Goal: Information Seeking & Learning: Learn about a topic

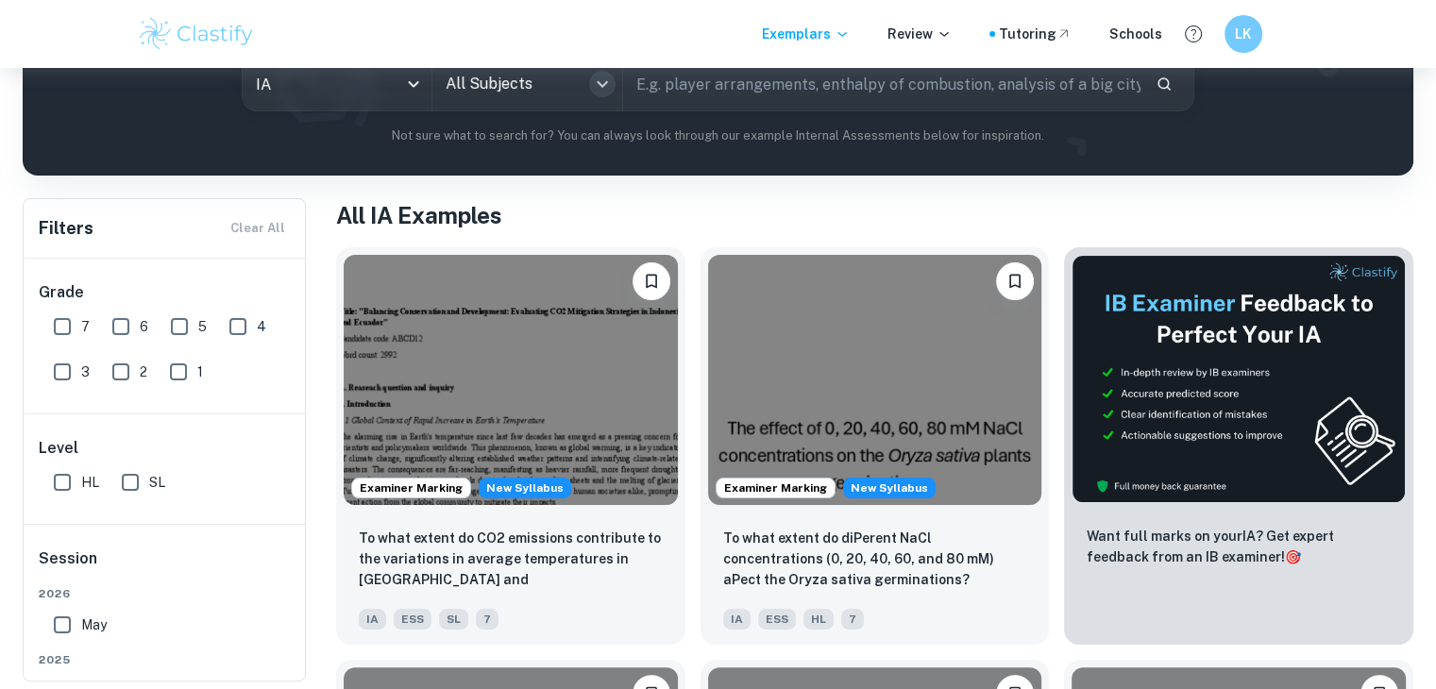
click at [600, 93] on icon "Open" at bounding box center [602, 84] width 23 height 23
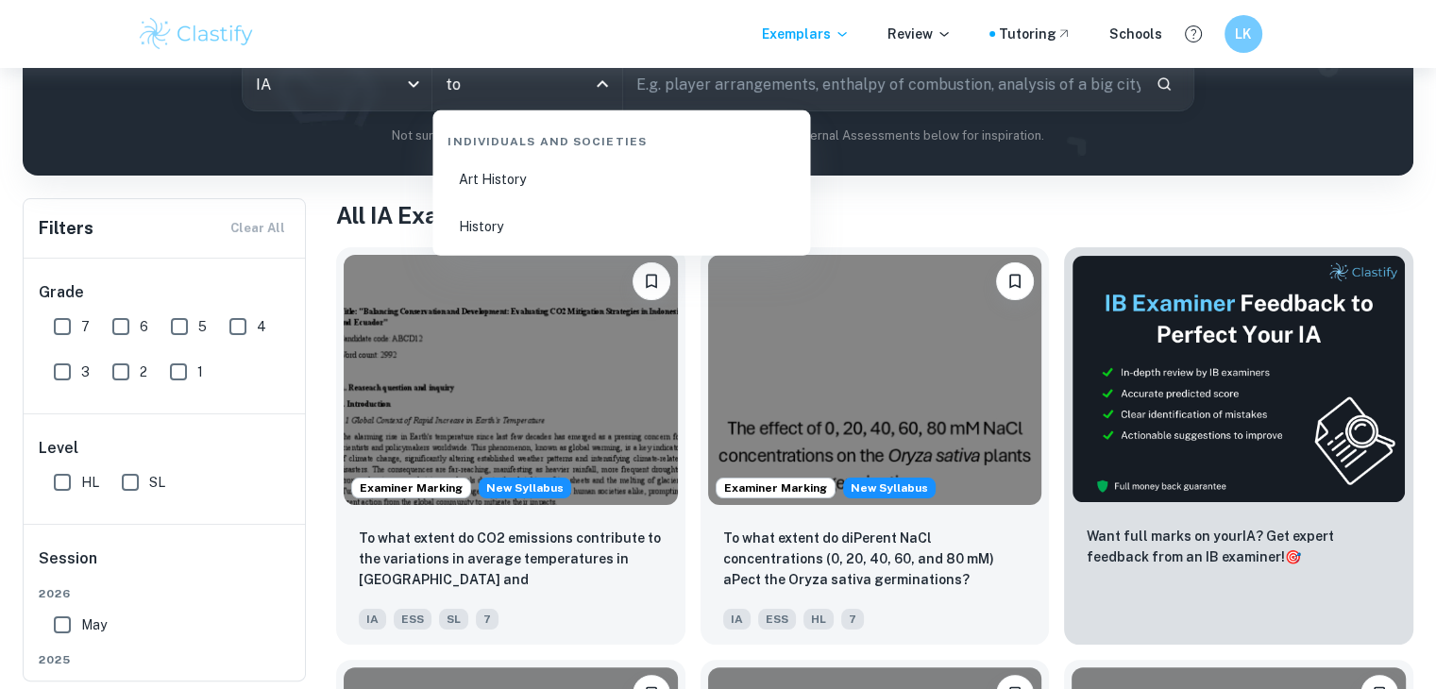
type input "t"
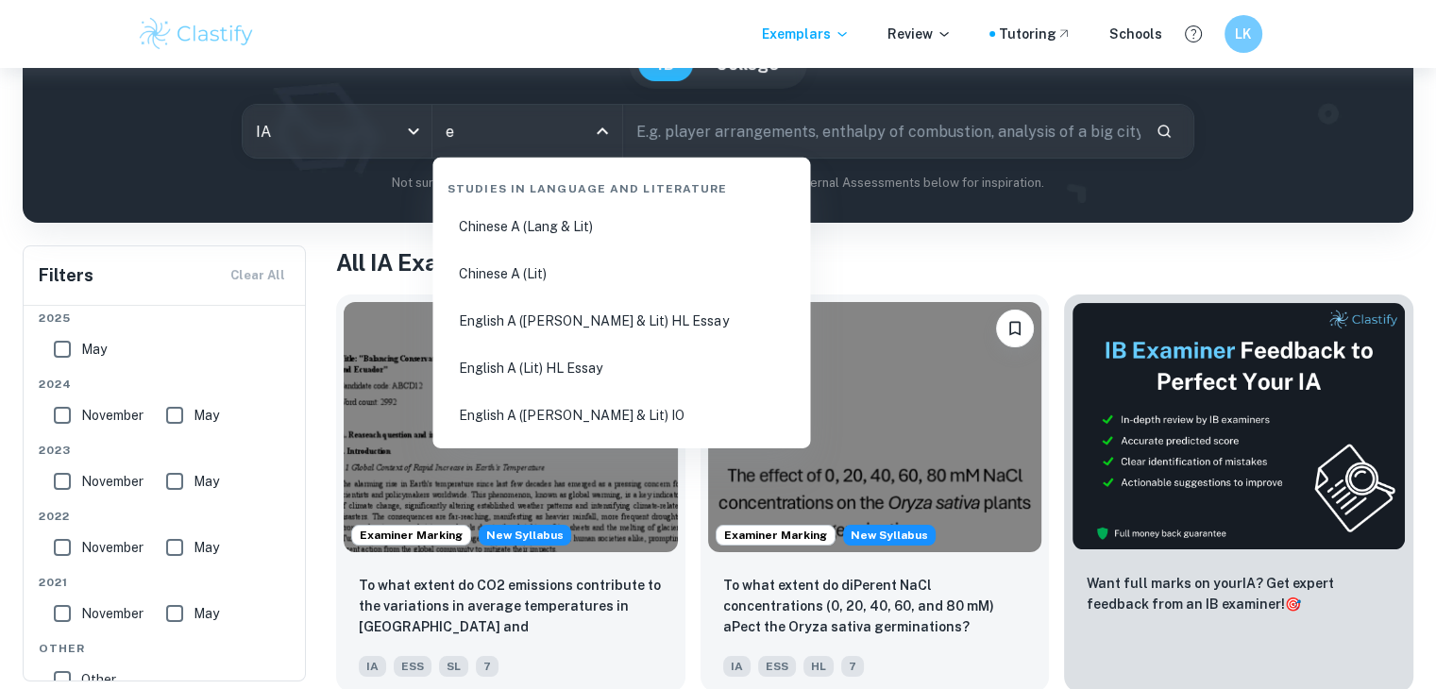
type input "ee"
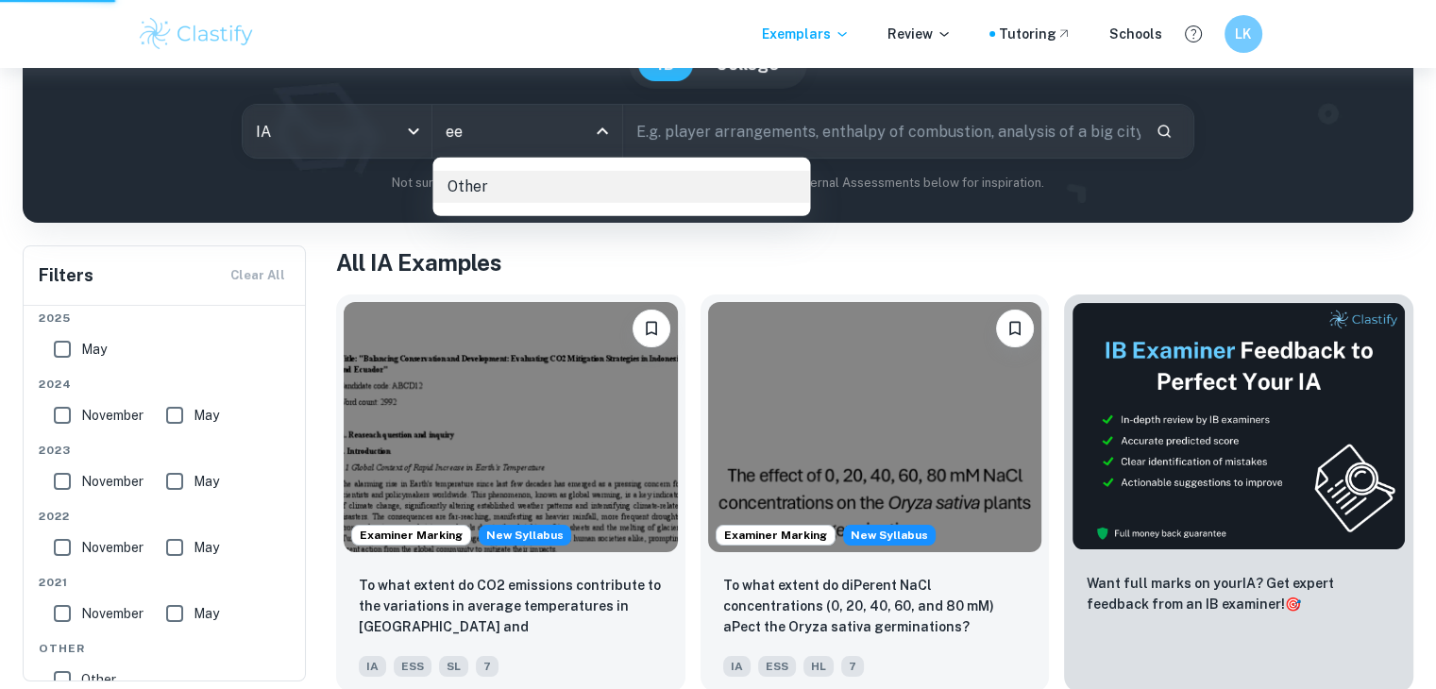
click at [619, 180] on p "Other" at bounding box center [629, 187] width 362 height 32
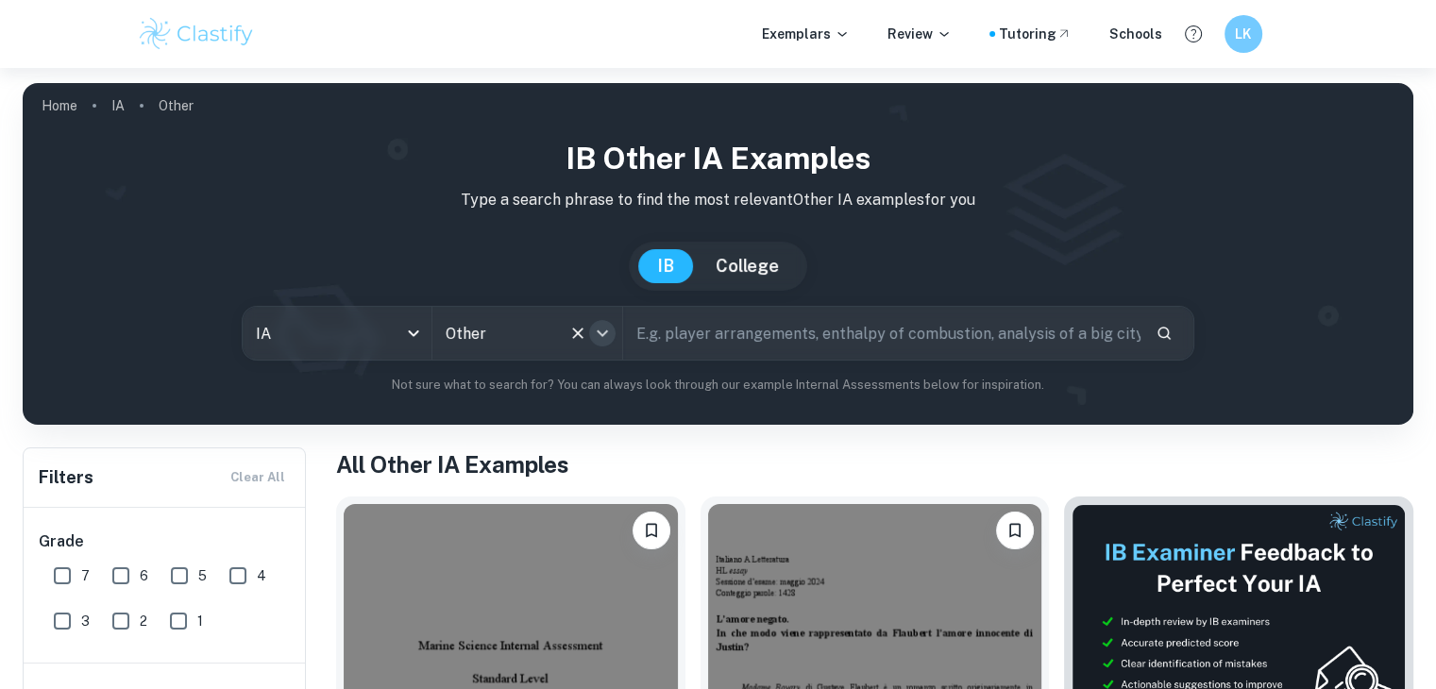
click at [600, 331] on icon "Open" at bounding box center [602, 333] width 11 height 7
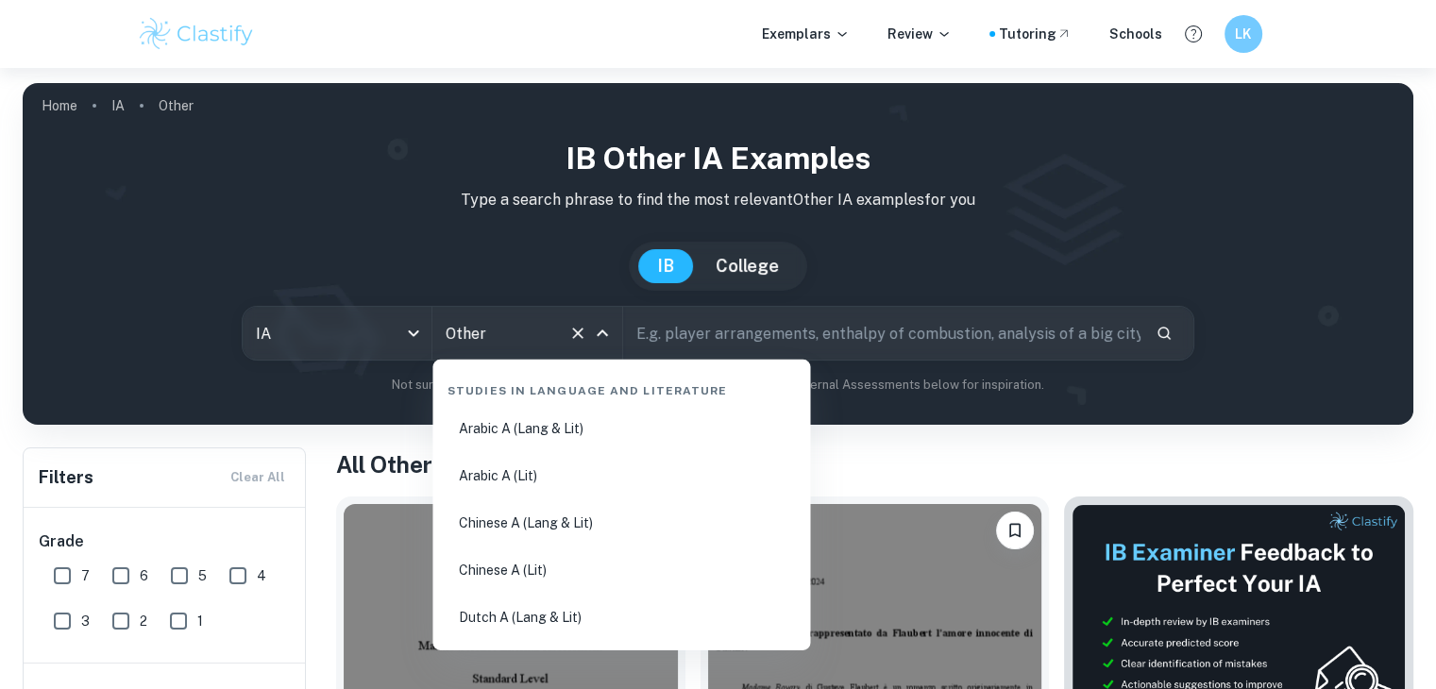
scroll to position [3657, 0]
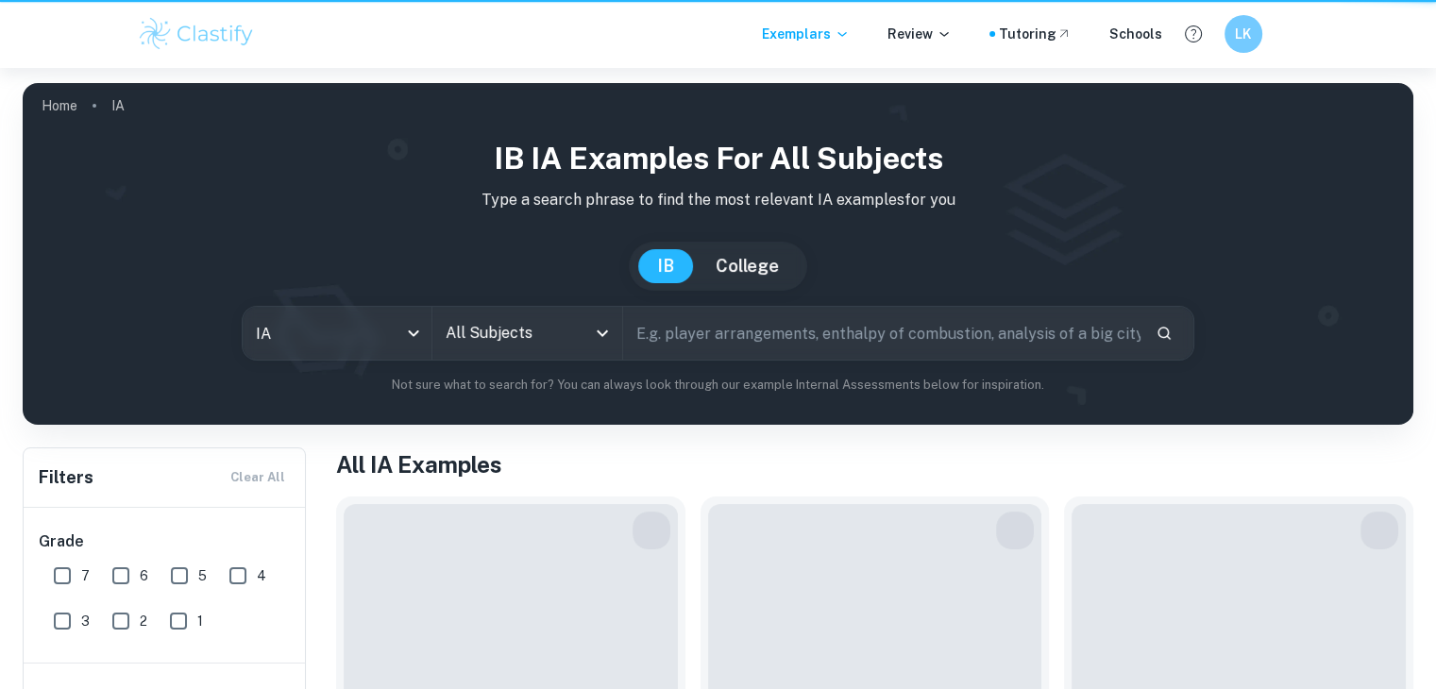
scroll to position [202, 0]
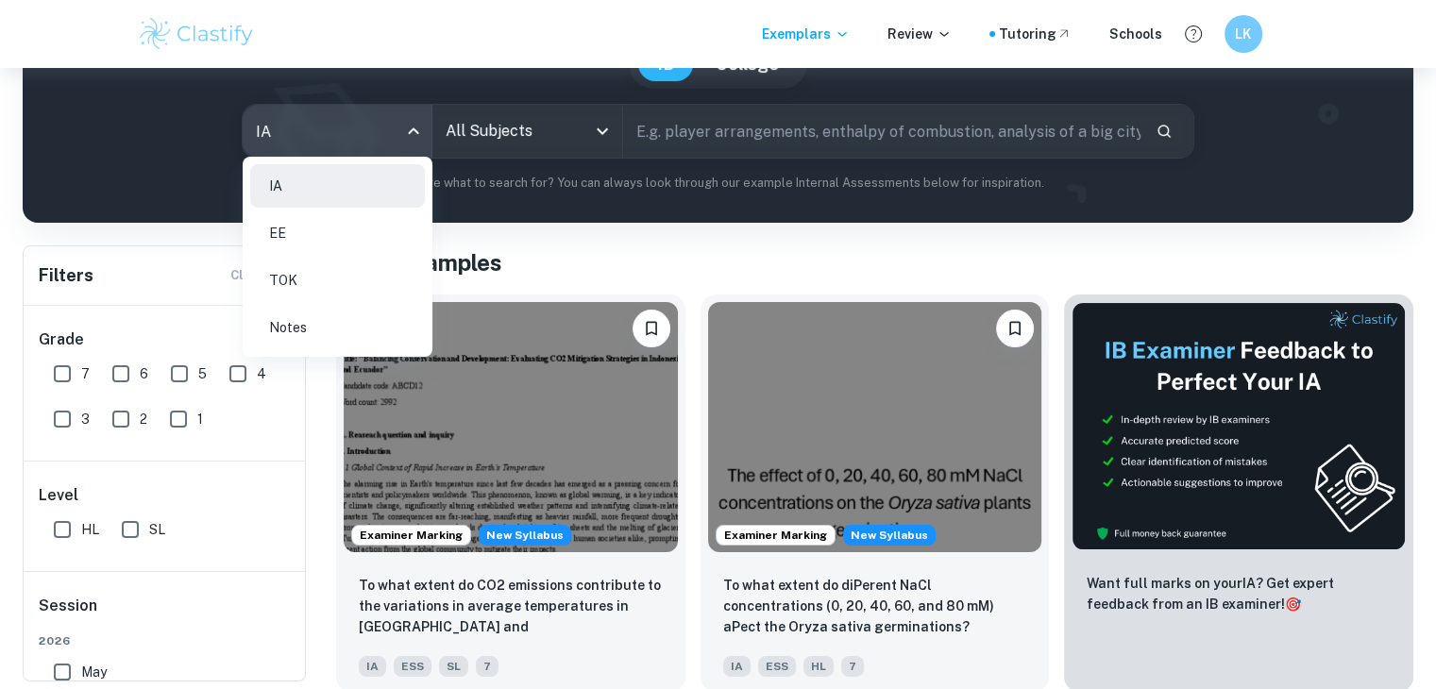
click at [414, 133] on body "We value your privacy We use cookies to enhance your browsing experience, serve…" at bounding box center [718, 210] width 1436 height 689
click at [343, 298] on li "TOK" at bounding box center [337, 280] width 175 height 43
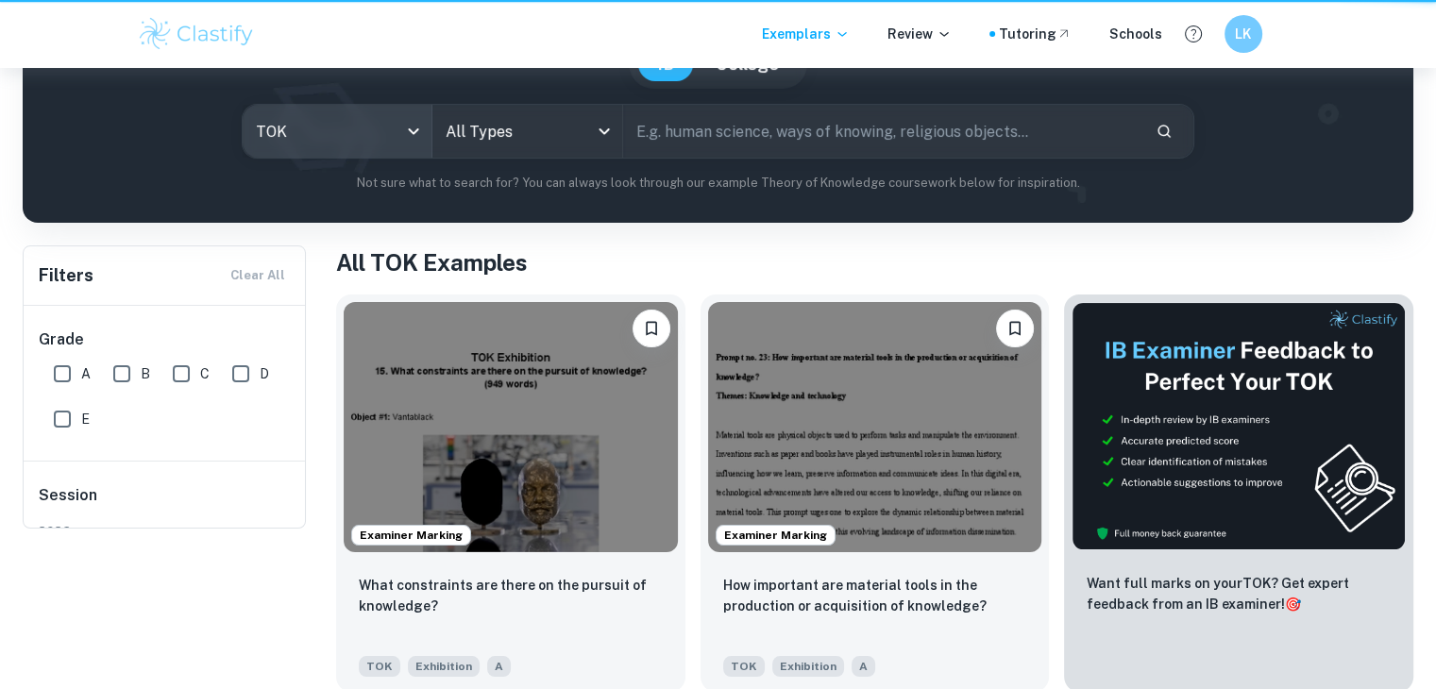
type input "tok"
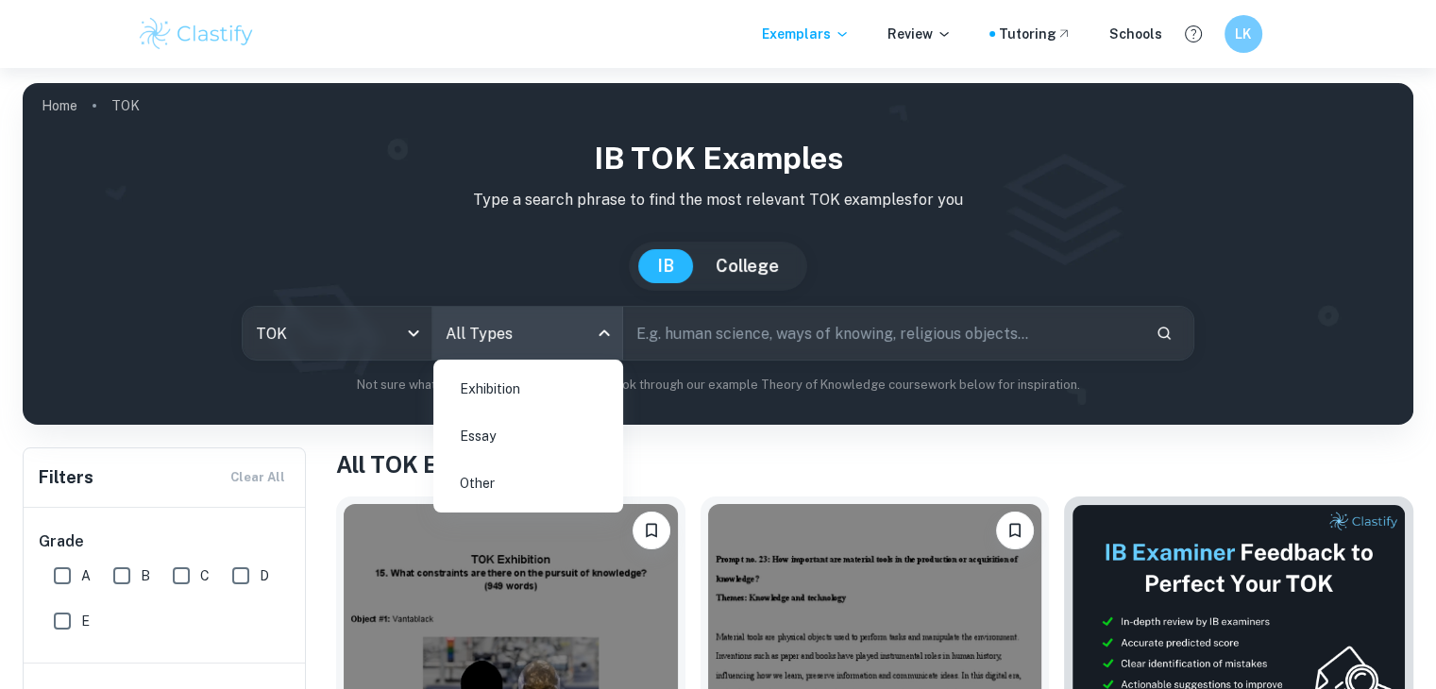
click at [590, 333] on body "We value your privacy We use cookies to enhance your browsing experience, serve…" at bounding box center [718, 412] width 1436 height 689
click at [514, 446] on li "Essay" at bounding box center [528, 435] width 175 height 43
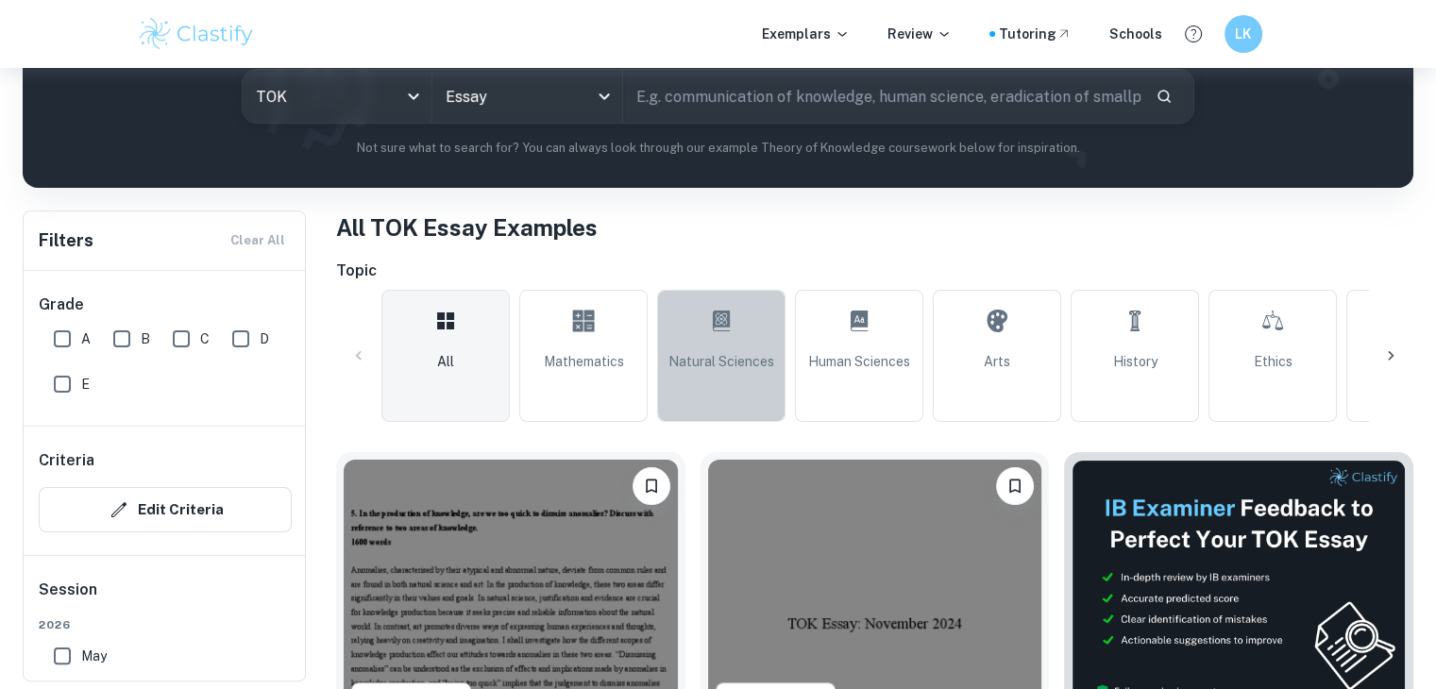
click at [725, 374] on link "Natural Sciences" at bounding box center [721, 356] width 128 height 132
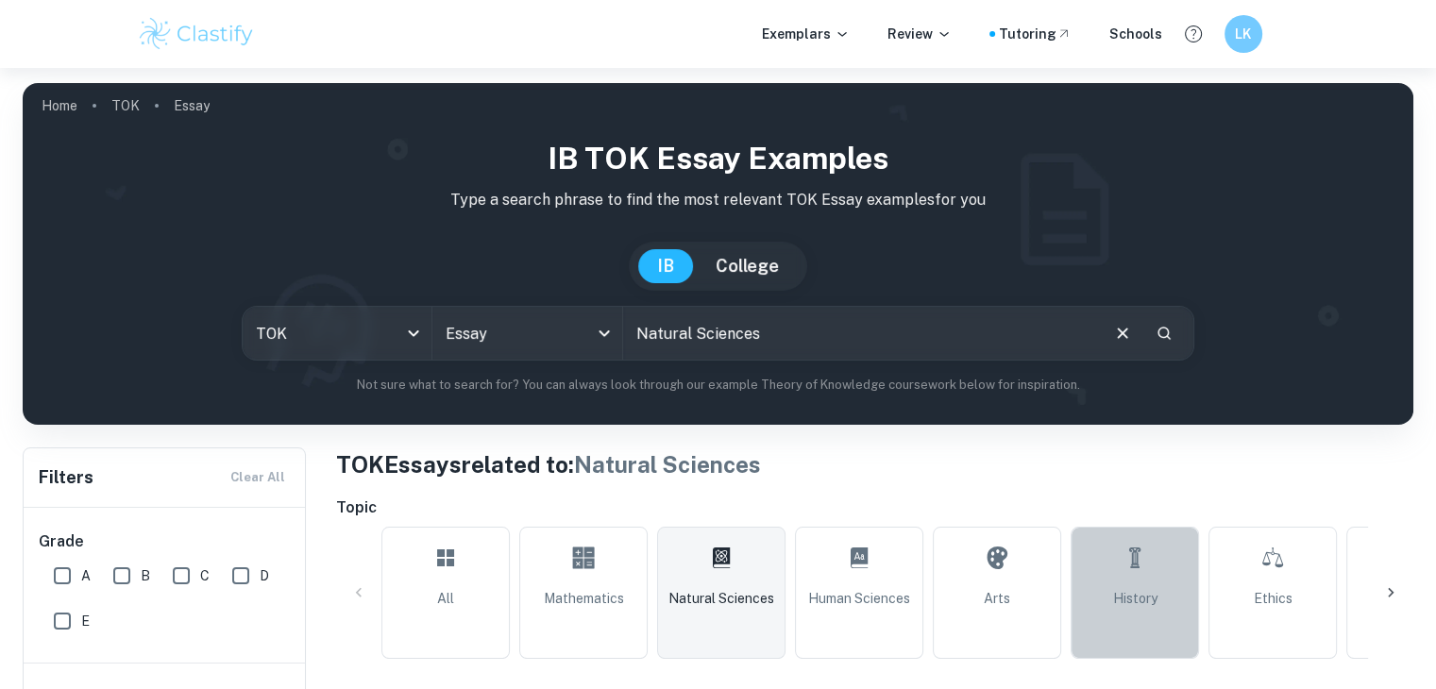
click at [1117, 575] on link "History" at bounding box center [1135, 593] width 128 height 132
type input "History"
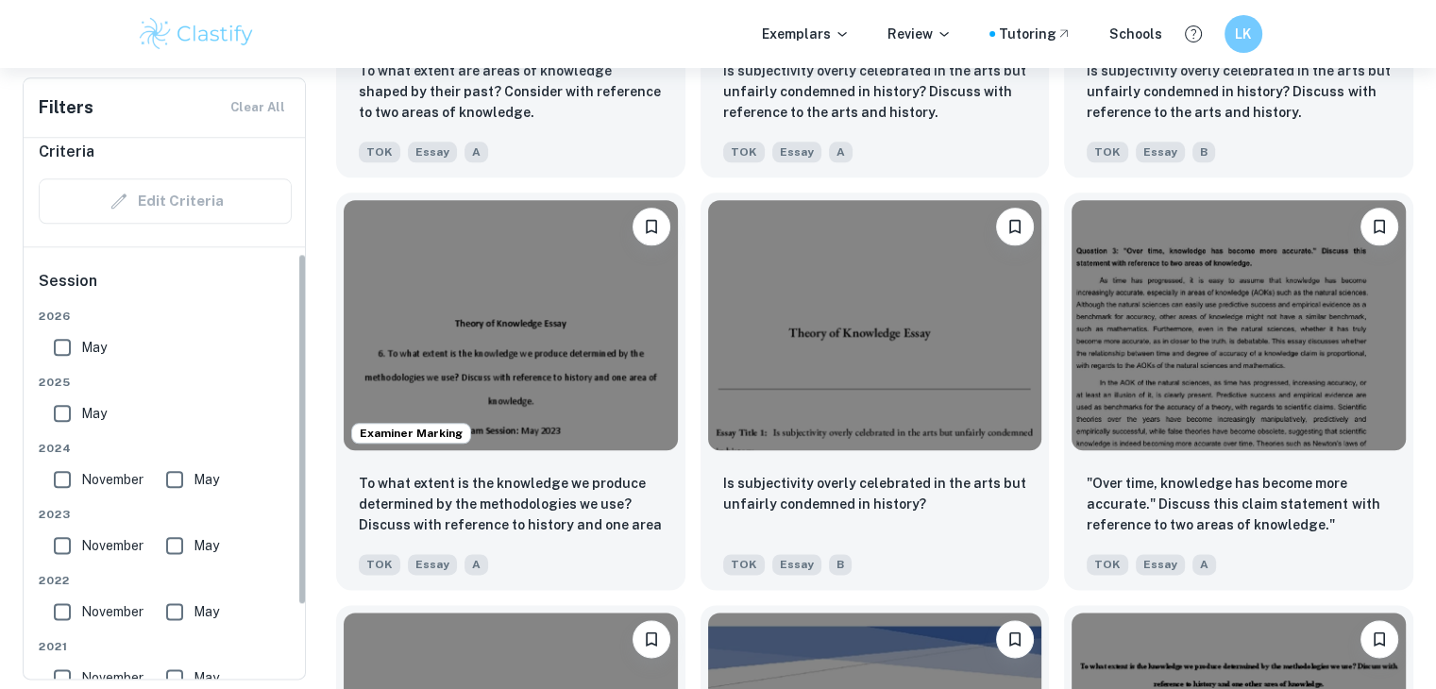
scroll to position [177, 0]
click at [185, 544] on input "May" at bounding box center [175, 544] width 38 height 38
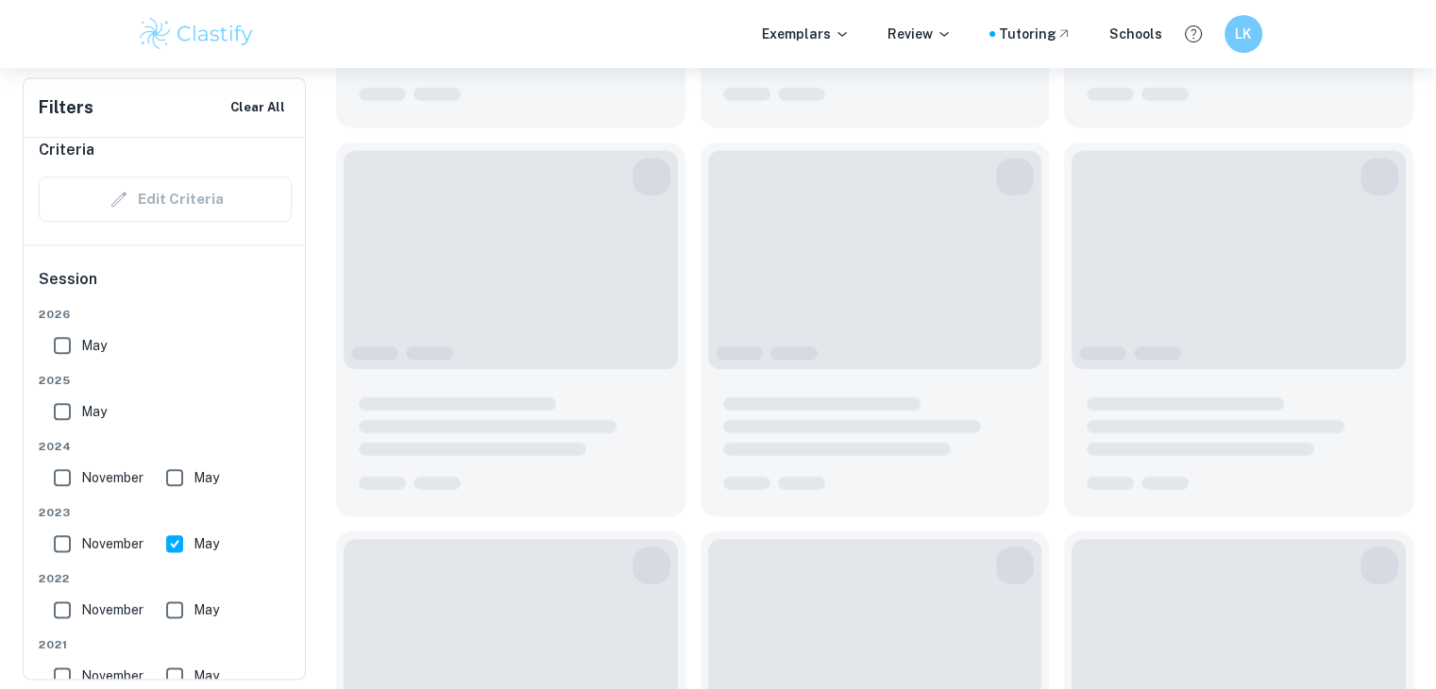
scroll to position [2193, 0]
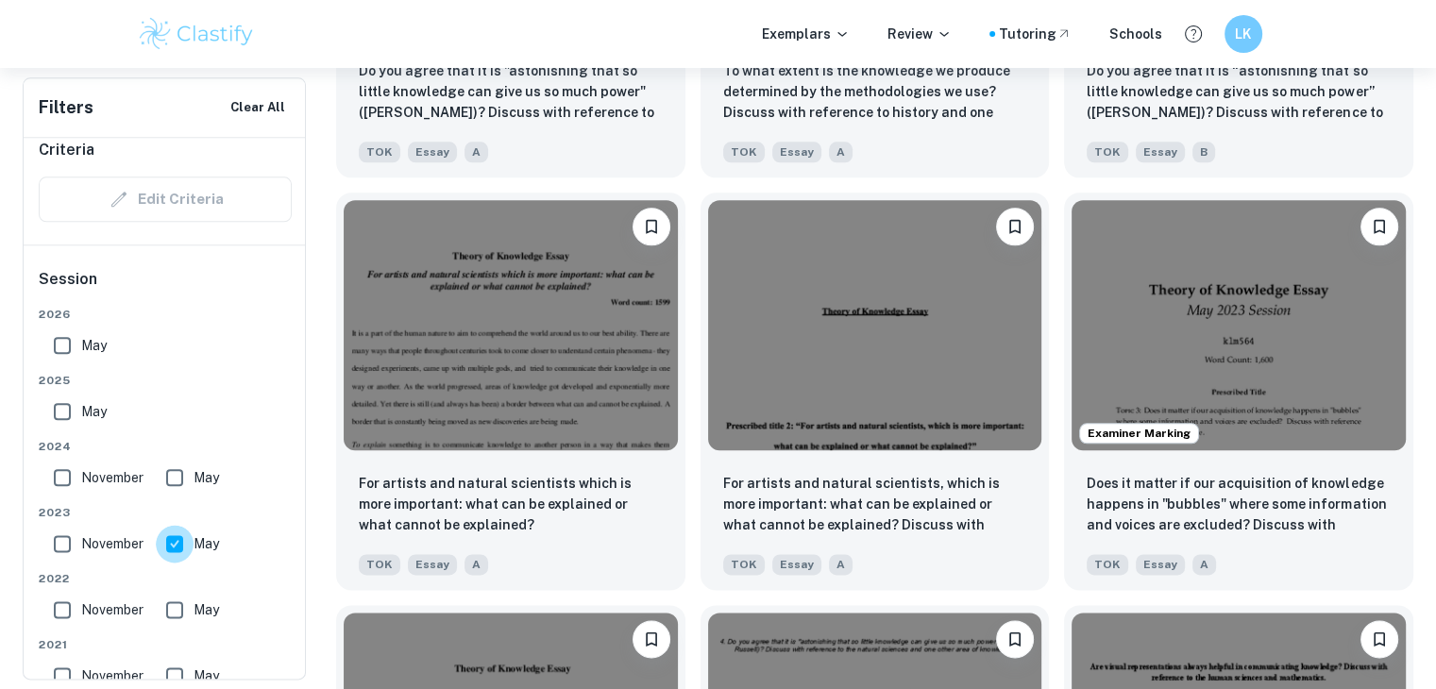
click at [170, 541] on input "May" at bounding box center [175, 544] width 38 height 38
checkbox input "false"
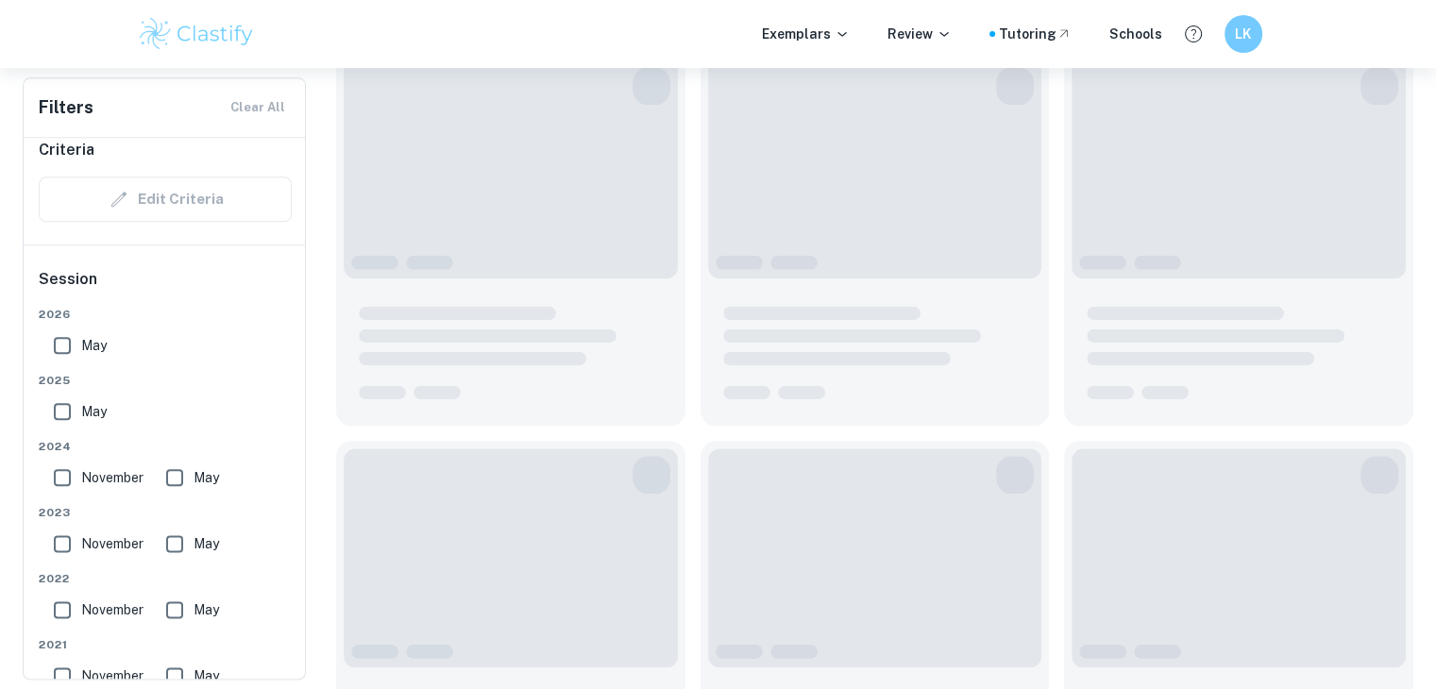
scroll to position [2148, 0]
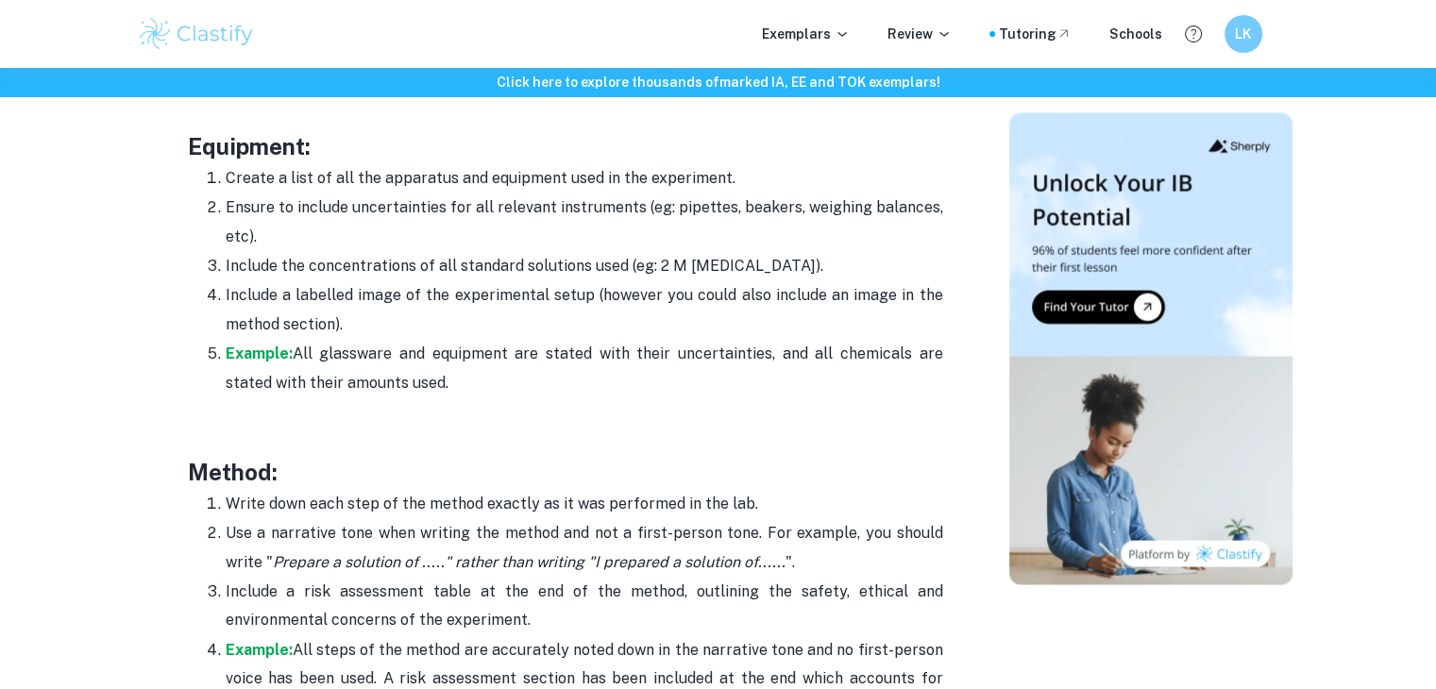
scroll to position [3787, 0]
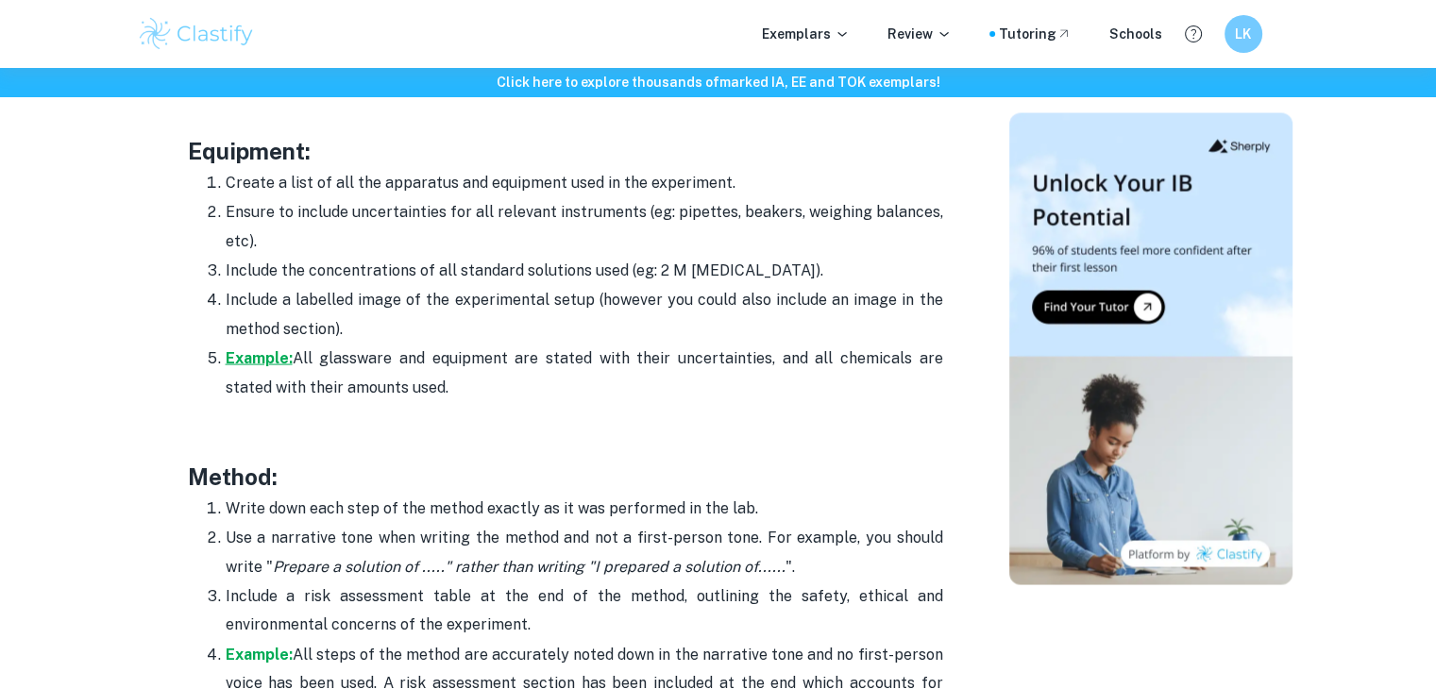
click at [272, 353] on strong "Example:" at bounding box center [259, 358] width 67 height 18
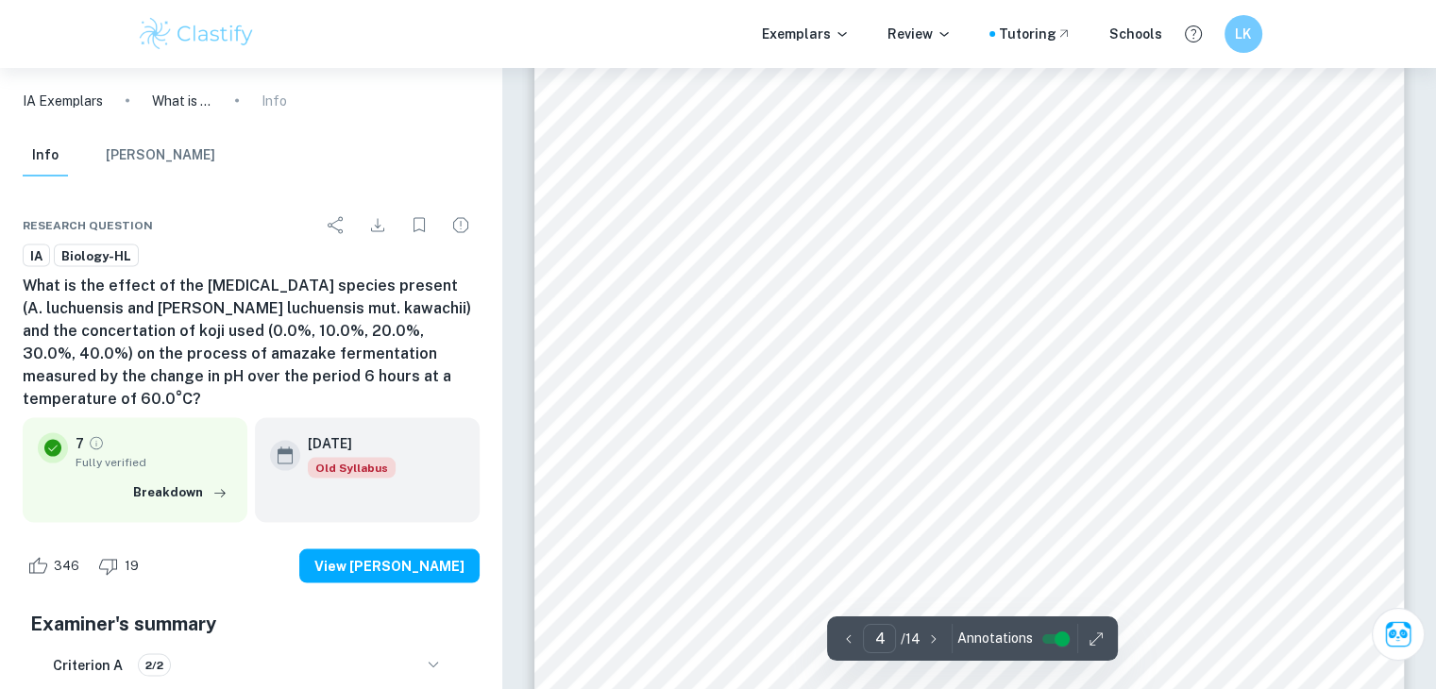
scroll to position [3788, 0]
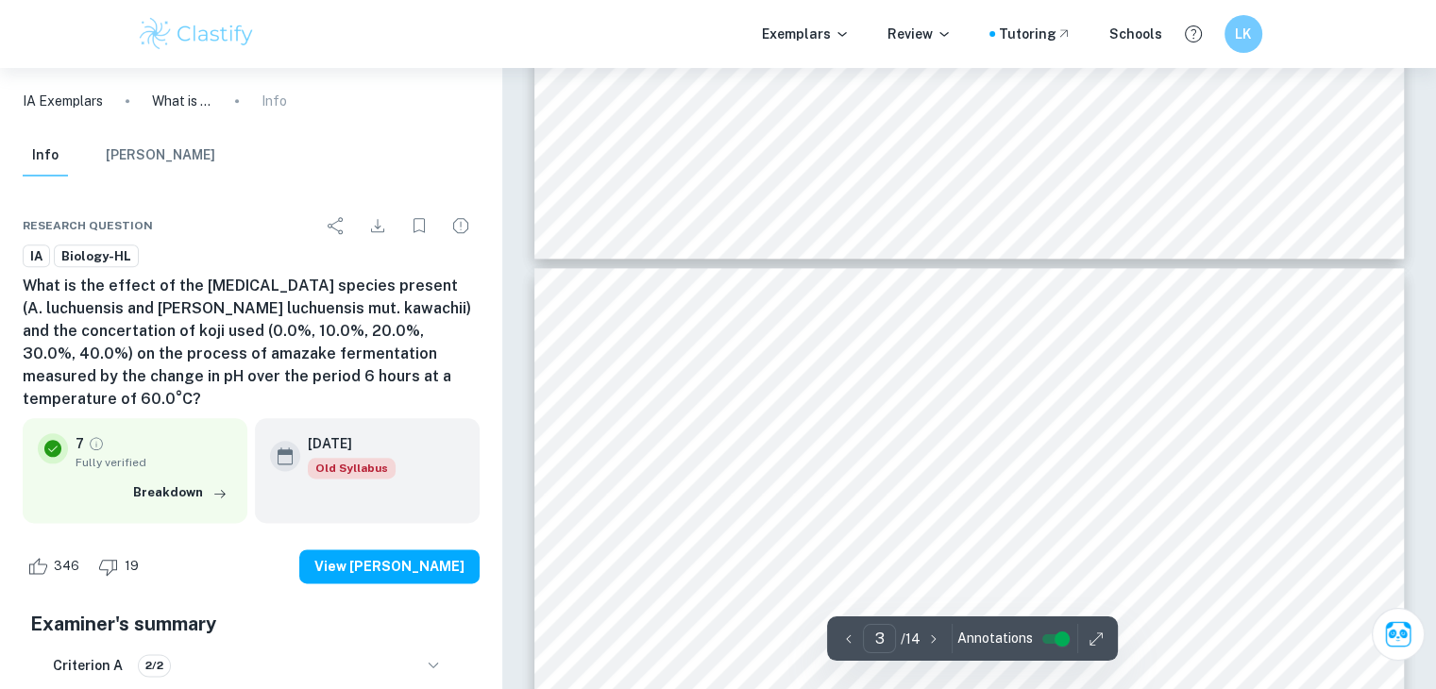
type input "2"
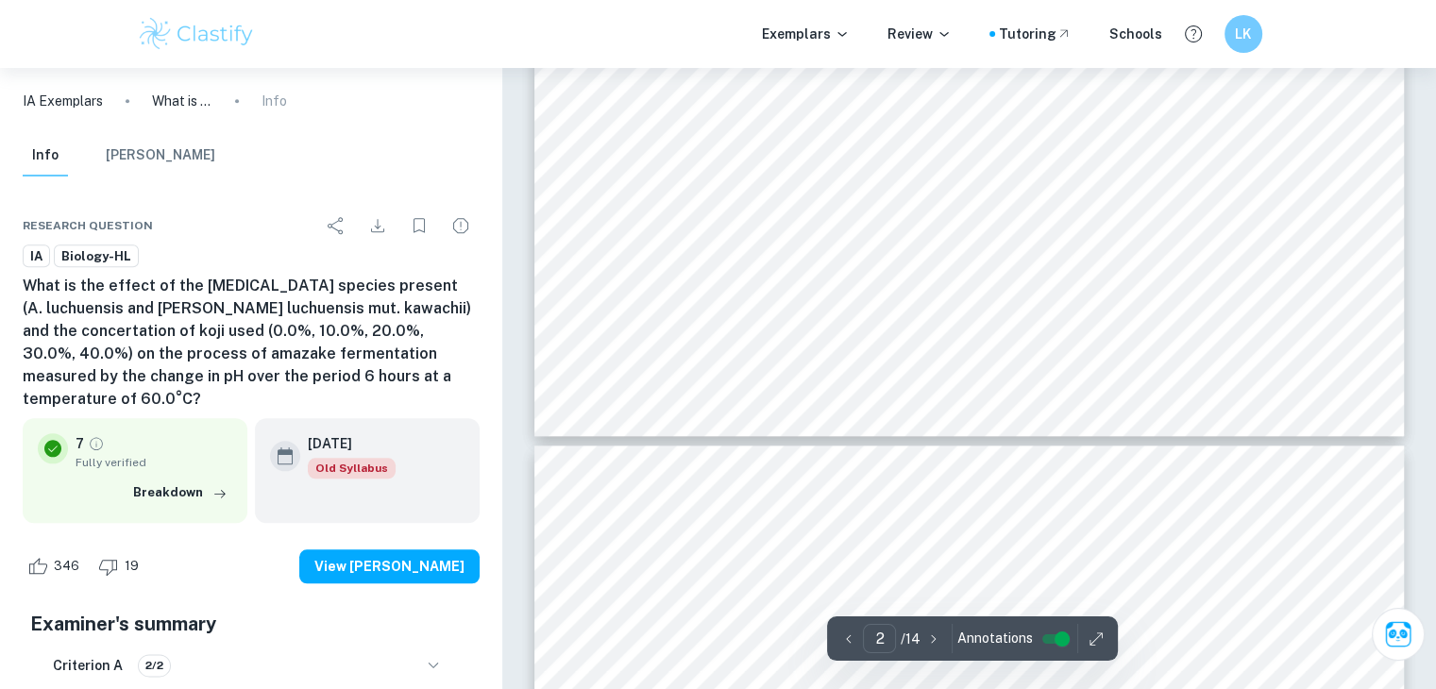
scroll to position [2034, 0]
